Goal: Answer question/provide support

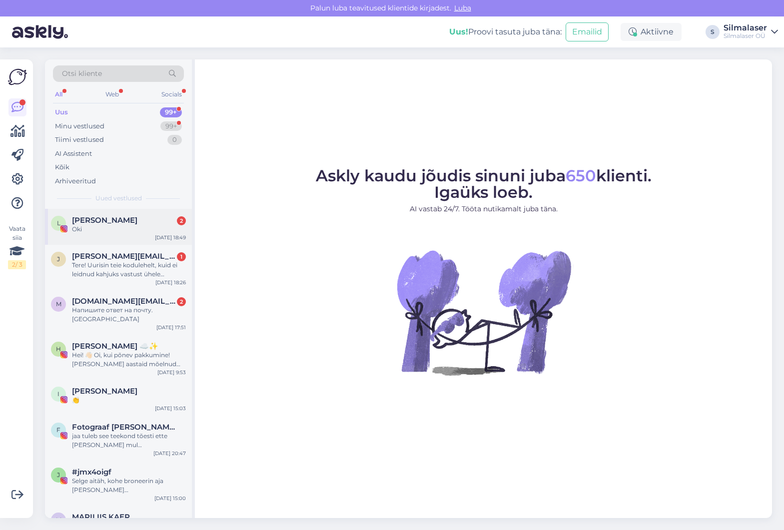
click at [120, 234] on div "L [PERSON_NAME] 2 Oki [DATE] 18:49" at bounding box center [118, 227] width 147 height 36
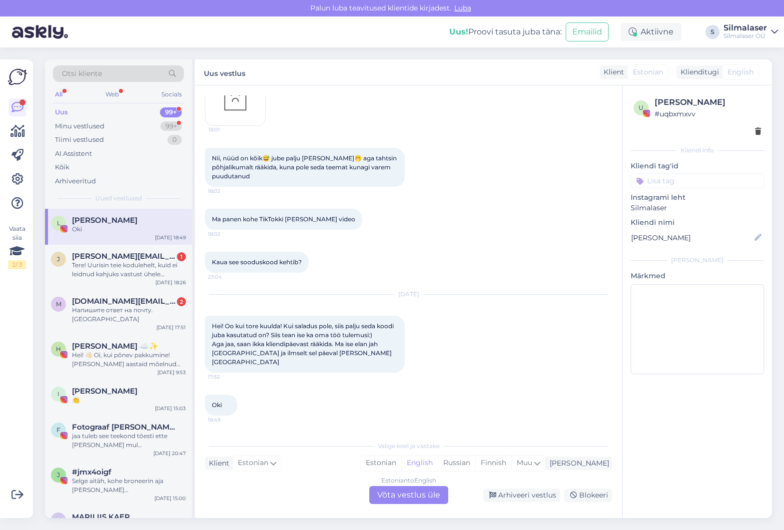
scroll to position [1864, 0]
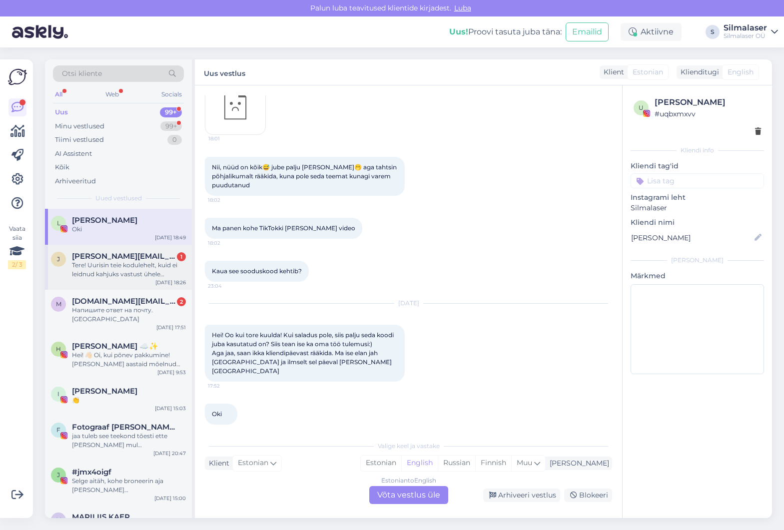
click at [167, 261] on div "Tere! Uurisin teie kodulehelt, kuid ei leidnud kahjuks vastust ühele küsimusele…" at bounding box center [129, 270] width 114 height 18
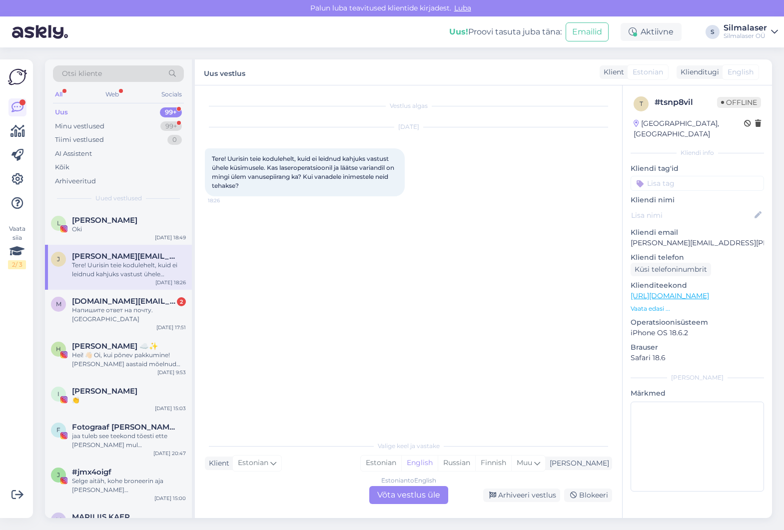
scroll to position [0, 0]
click at [431, 499] on div "Estonian to English Võta vestlus üle" at bounding box center [408, 495] width 79 height 18
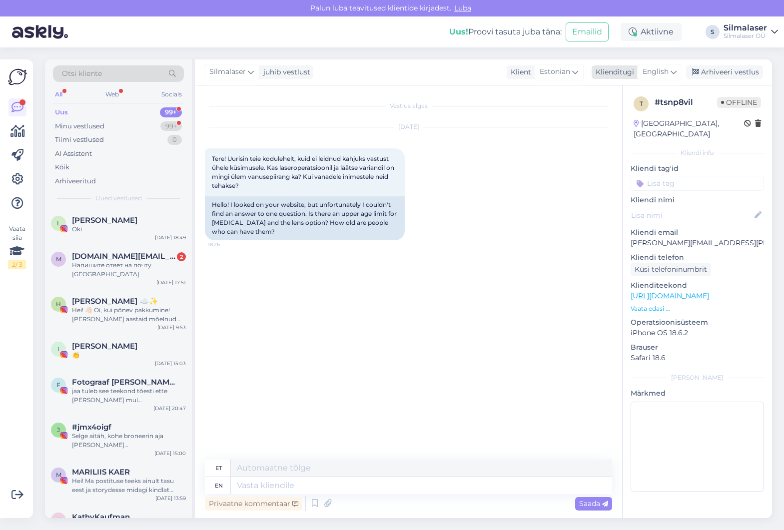
click at [656, 79] on div "English" at bounding box center [659, 72] width 45 height 16
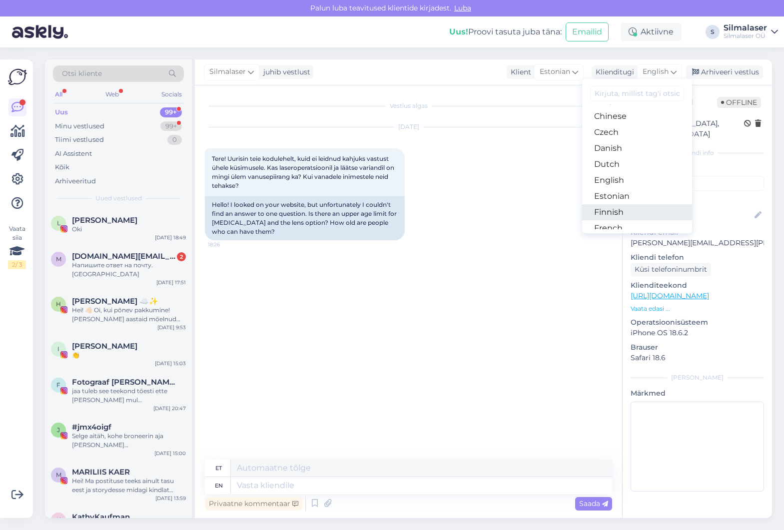
scroll to position [51, 0]
click at [616, 194] on link "Estonian" at bounding box center [637, 193] width 110 height 16
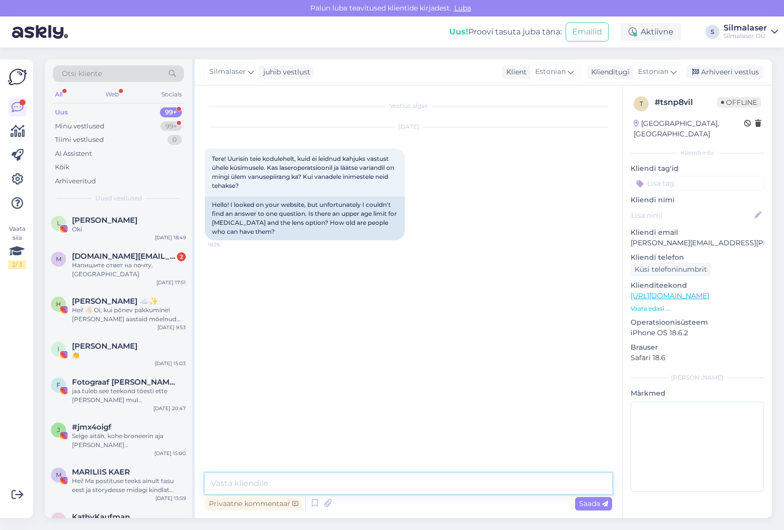
click at [295, 483] on textarea at bounding box center [408, 483] width 407 height 21
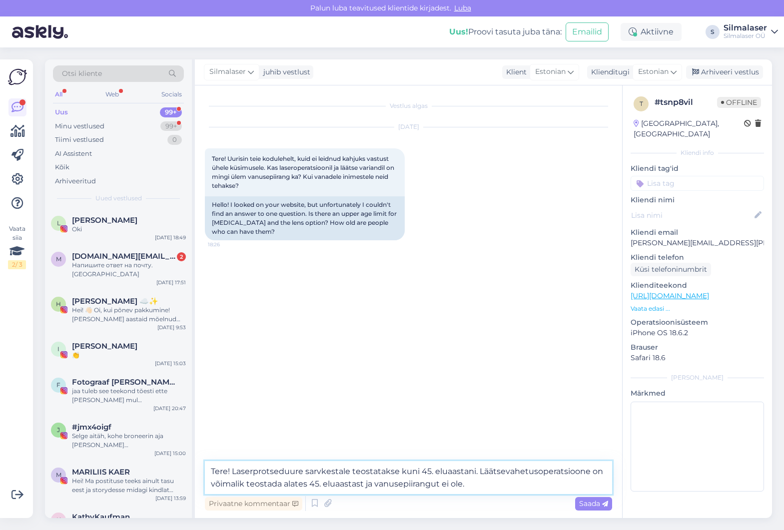
drag, startPoint x: 375, startPoint y: 484, endPoint x: 387, endPoint y: 484, distance: 11.5
click at [376, 484] on textarea "Tere! Laserprotseduure sarvkestale teostatakse kuni 45. eluaastani. Läätsevahet…" at bounding box center [408, 477] width 407 height 33
click at [510, 479] on textarea "Tere! Laserprotseduure sarvkestale teostatakse kuni 45. eluaastani. Läätsevahet…" at bounding box center [408, 477] width 407 height 33
type textarea "Tere! Laserprotseduure sarvkestale teostatakse kuni 45. eluaastani. Läätsevahet…"
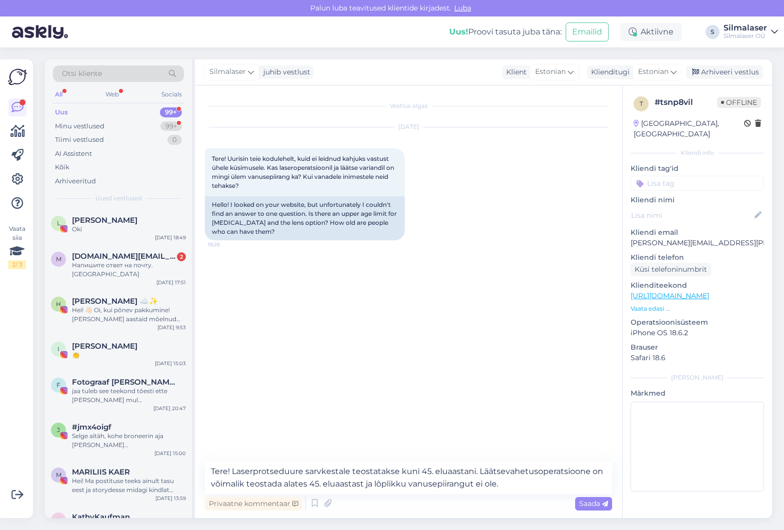
click at [566, 502] on div "Privaatne kommentaar Saada" at bounding box center [408, 503] width 407 height 19
click at [582, 500] on span "Saada" at bounding box center [593, 503] width 29 height 9
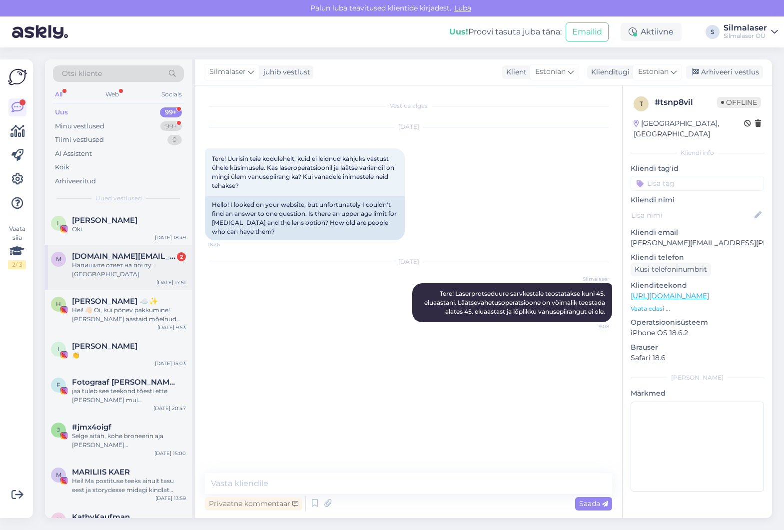
click at [126, 265] on div "Напишите ответ на почту. [GEOGRAPHIC_DATA]" at bounding box center [129, 270] width 114 height 18
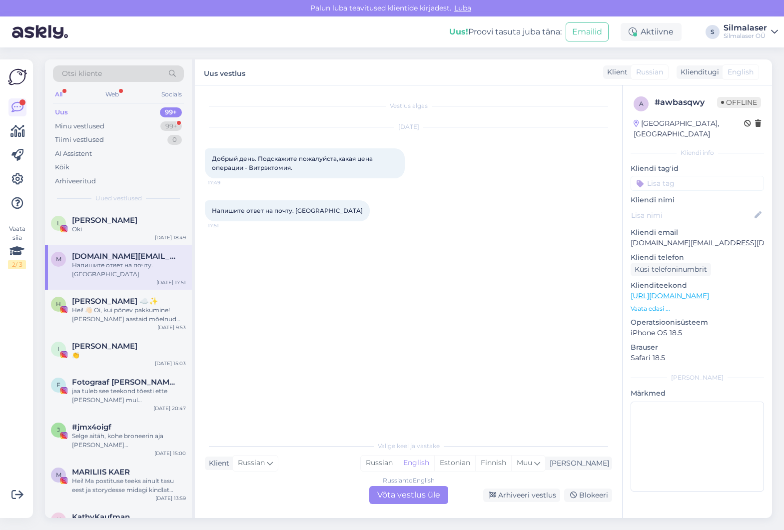
drag, startPoint x: 388, startPoint y: 491, endPoint x: 484, endPoint y: 352, distance: 169.2
click at [390, 489] on div "Russian to English Võta vestlus üle" at bounding box center [408, 495] width 79 height 18
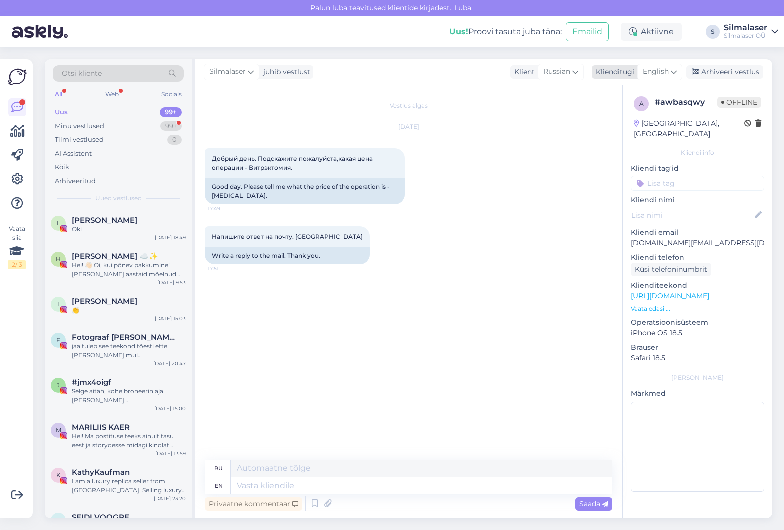
click at [670, 73] on div "English" at bounding box center [659, 72] width 45 height 16
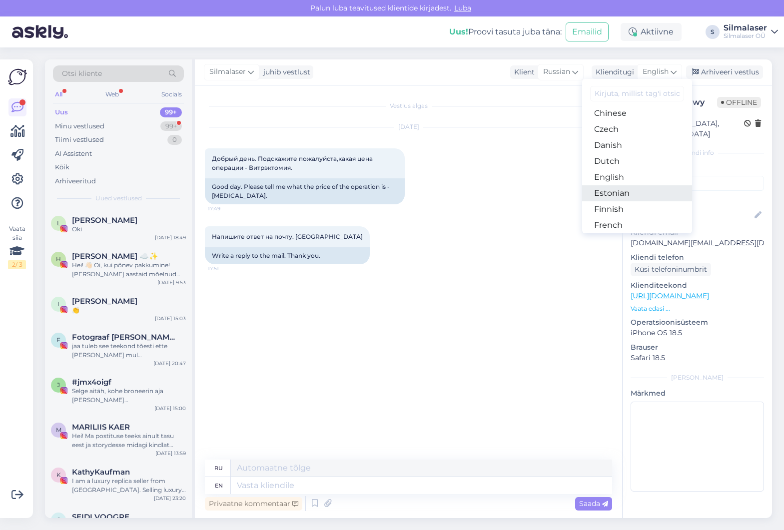
click at [621, 189] on link "Estonian" at bounding box center [637, 193] width 110 height 16
